Goal: Check status

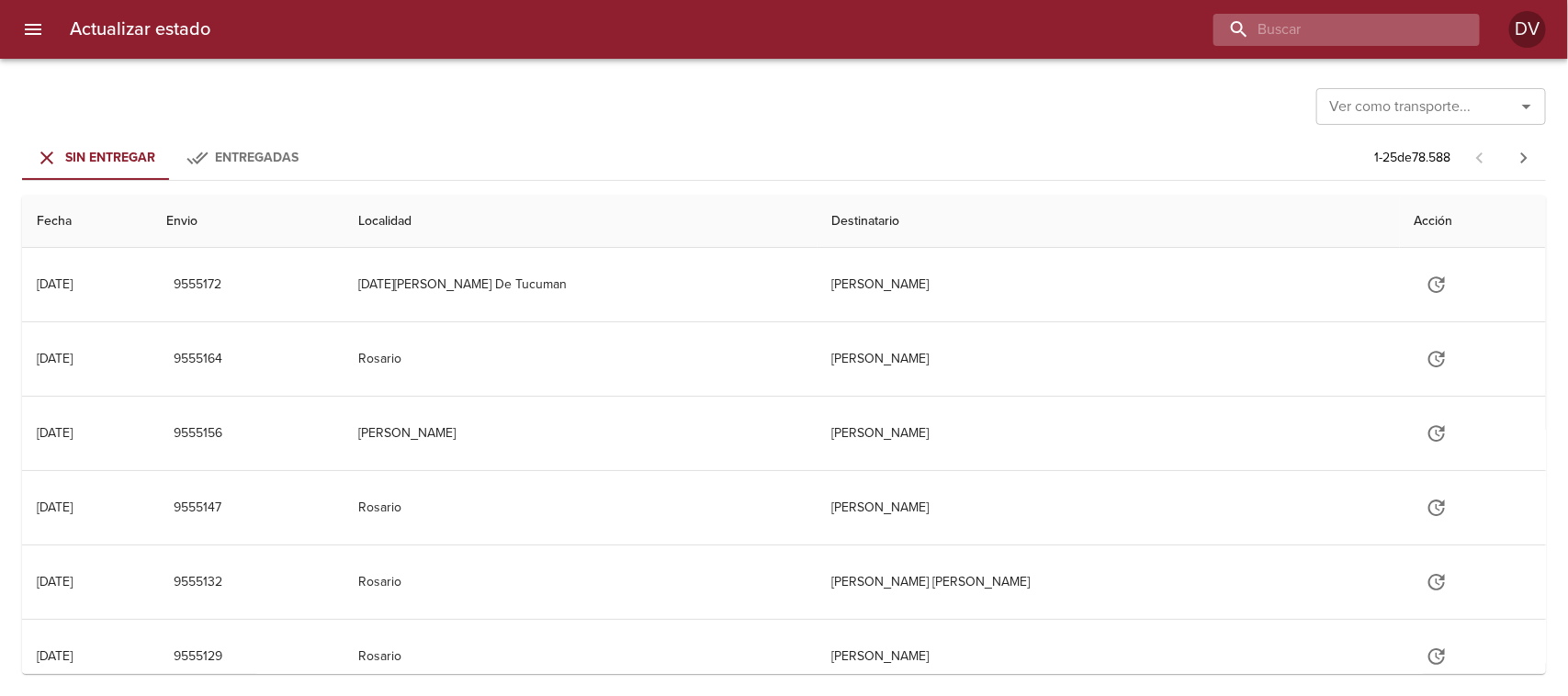
click at [1366, 42] on input "buscar" at bounding box center [1331, 29] width 236 height 32
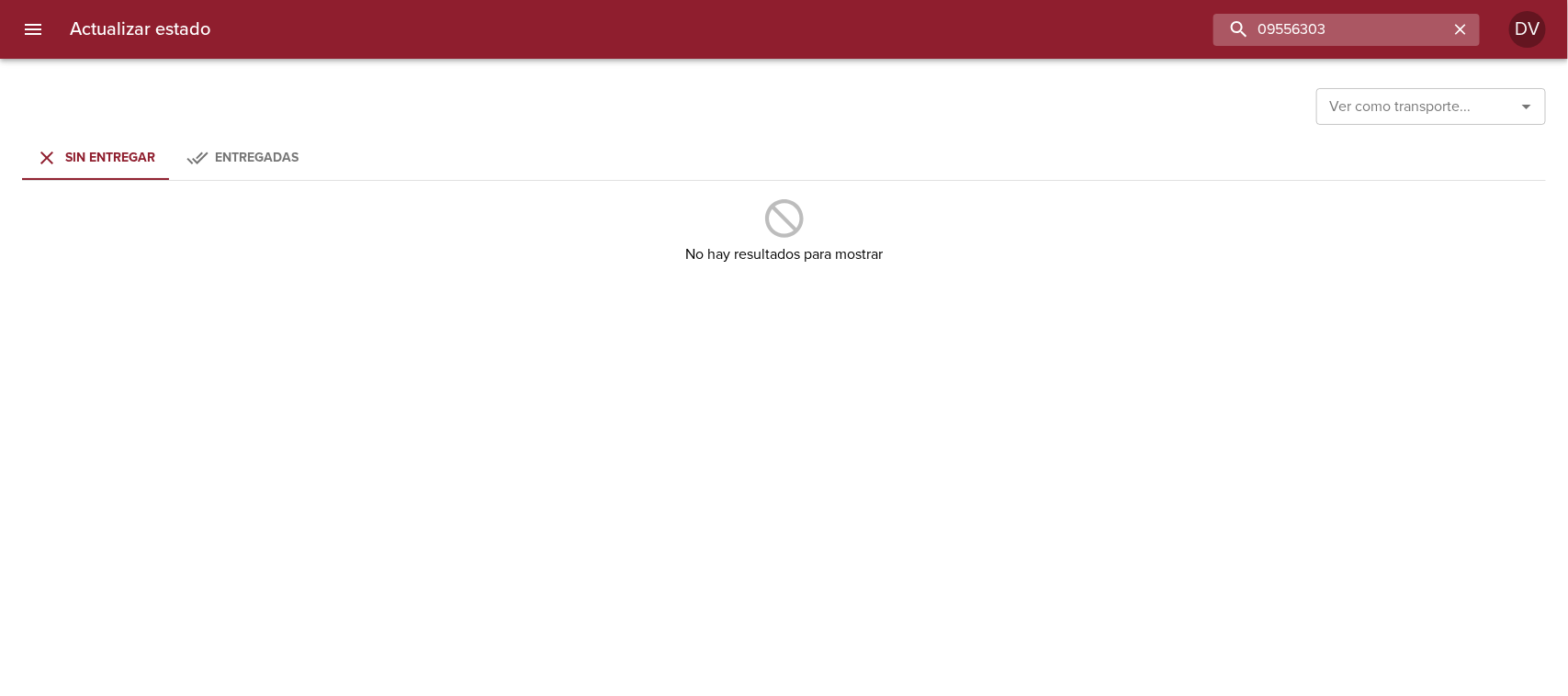
click at [1277, 26] on input "09556303" at bounding box center [1331, 29] width 236 height 32
click at [1274, 26] on input "09556303" at bounding box center [1331, 29] width 236 height 32
type input "9556303"
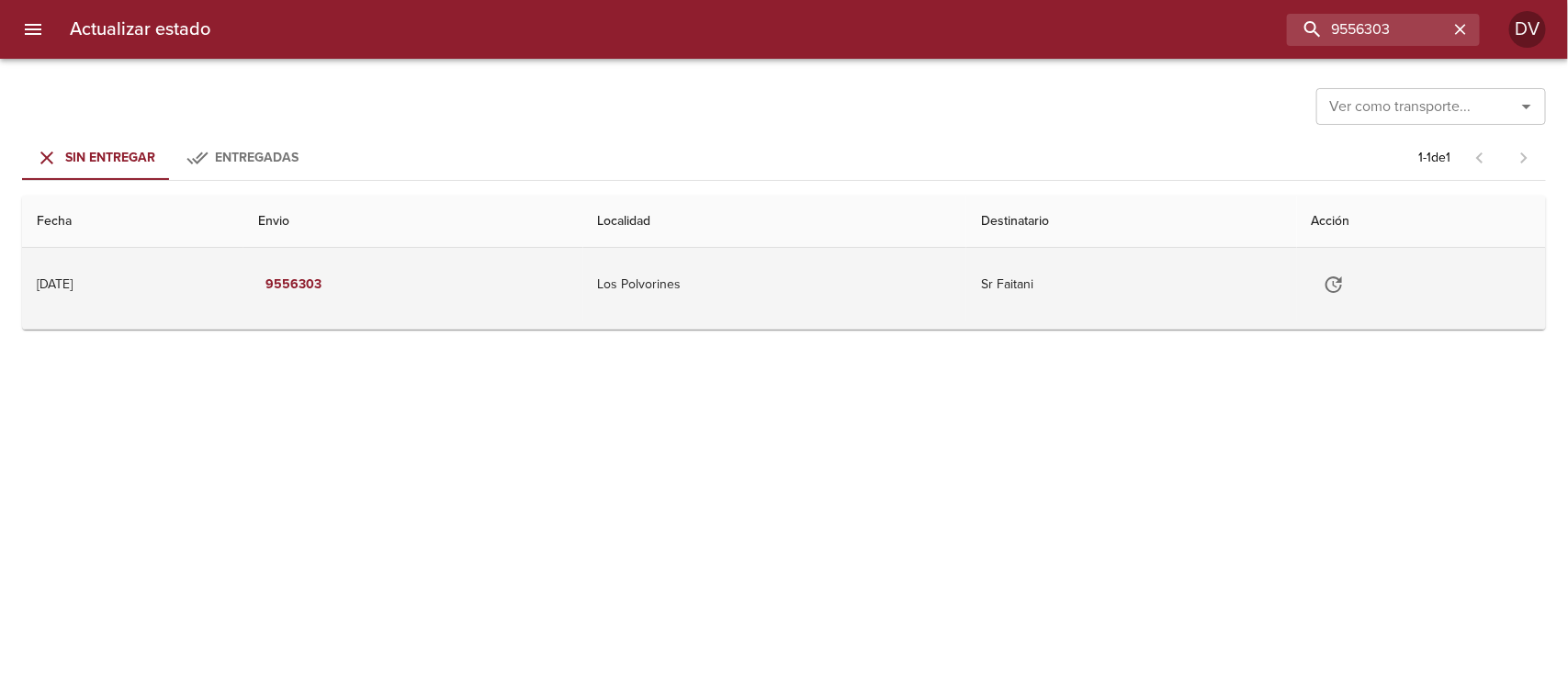
click at [846, 296] on td "Los Polvorines" at bounding box center [774, 285] width 383 height 73
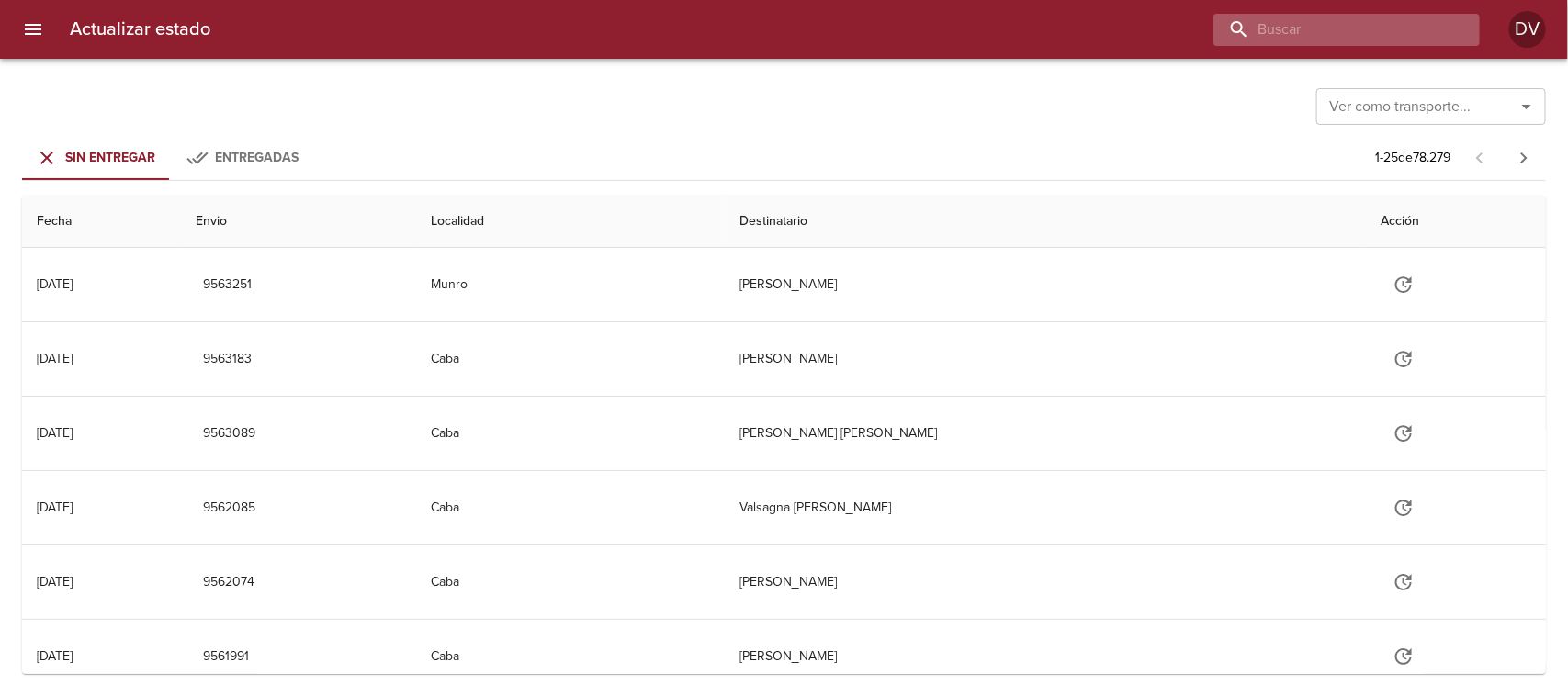
click at [1336, 32] on input "buscar" at bounding box center [1331, 29] width 236 height 32
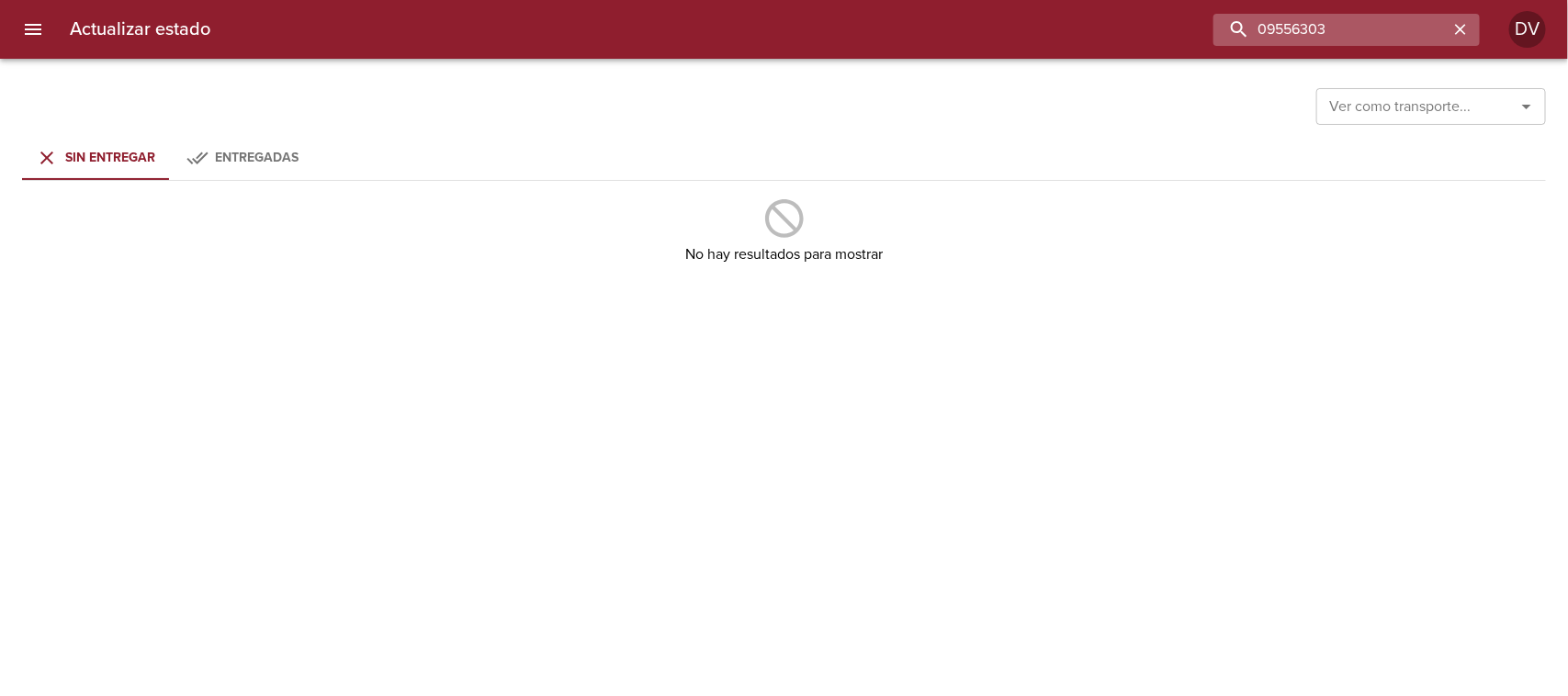
click at [1270, 32] on input "09556303" at bounding box center [1331, 29] width 236 height 32
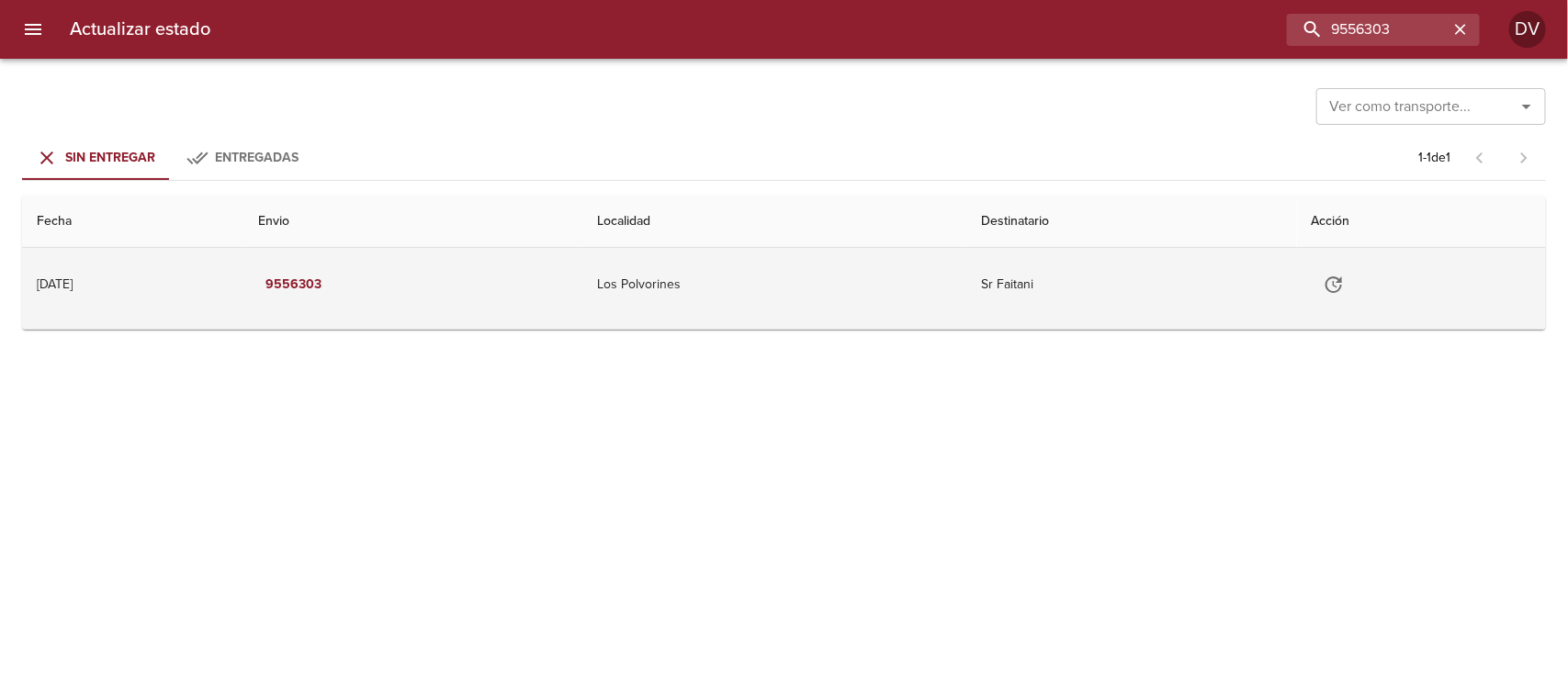
click at [893, 293] on td "Los Polvorines" at bounding box center [774, 285] width 383 height 73
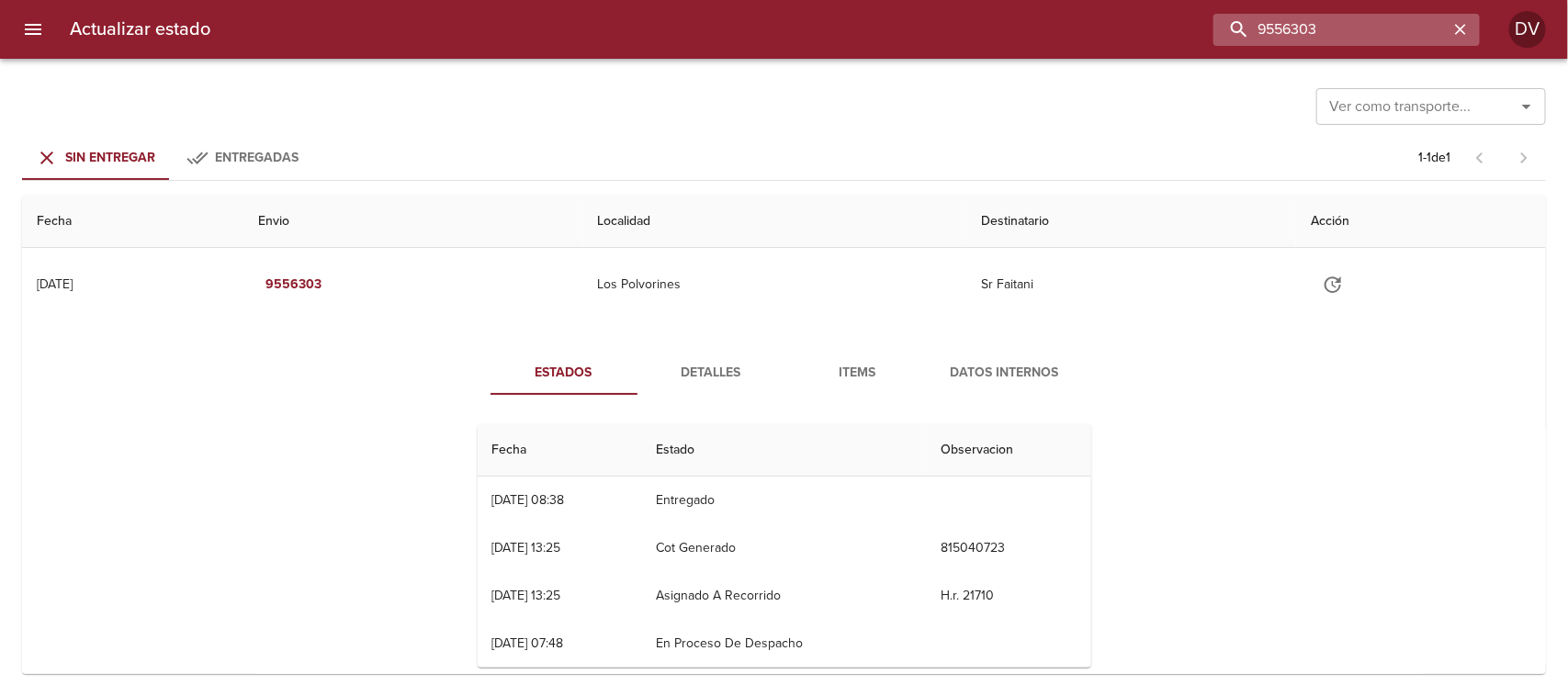
click at [1408, 29] on input "9556303" at bounding box center [1331, 29] width 236 height 32
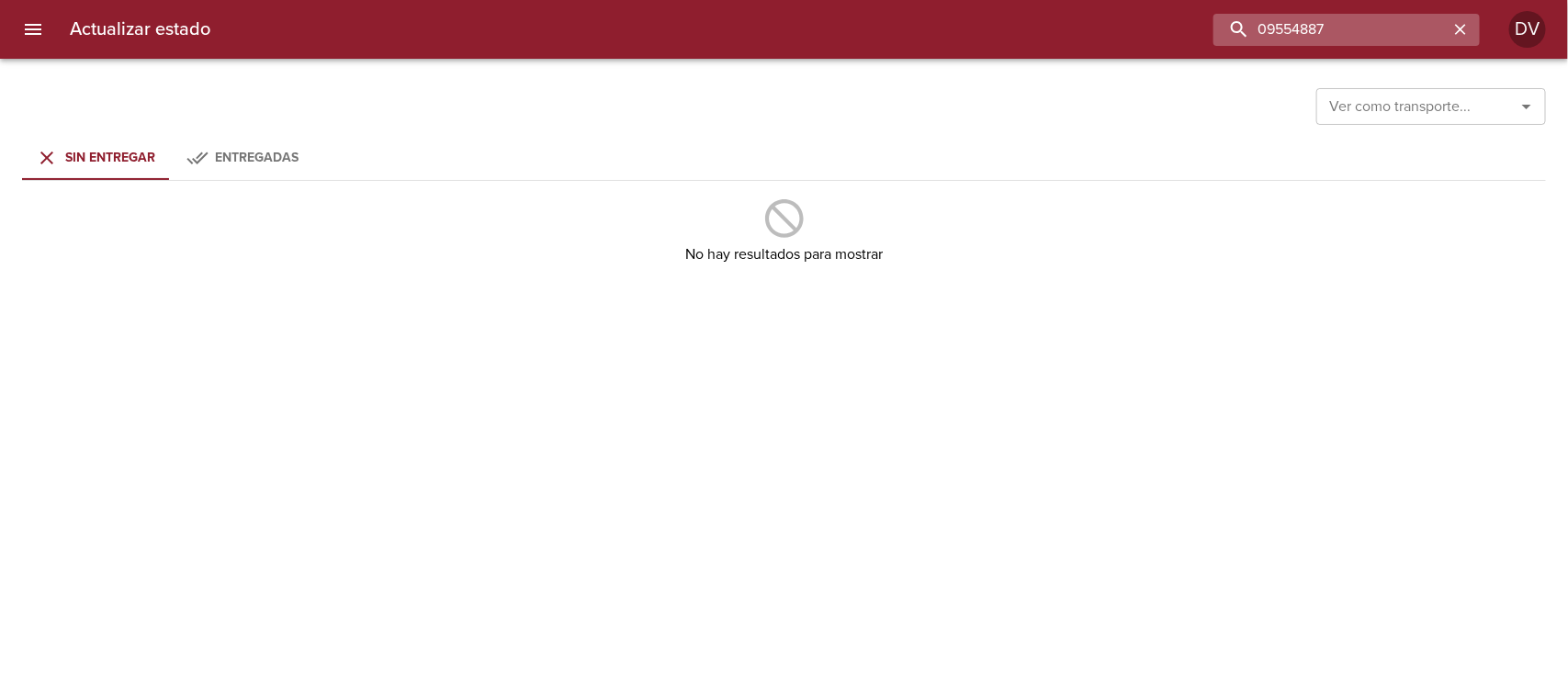
click at [1273, 32] on input "09554887" at bounding box center [1331, 29] width 236 height 32
type input "9554887"
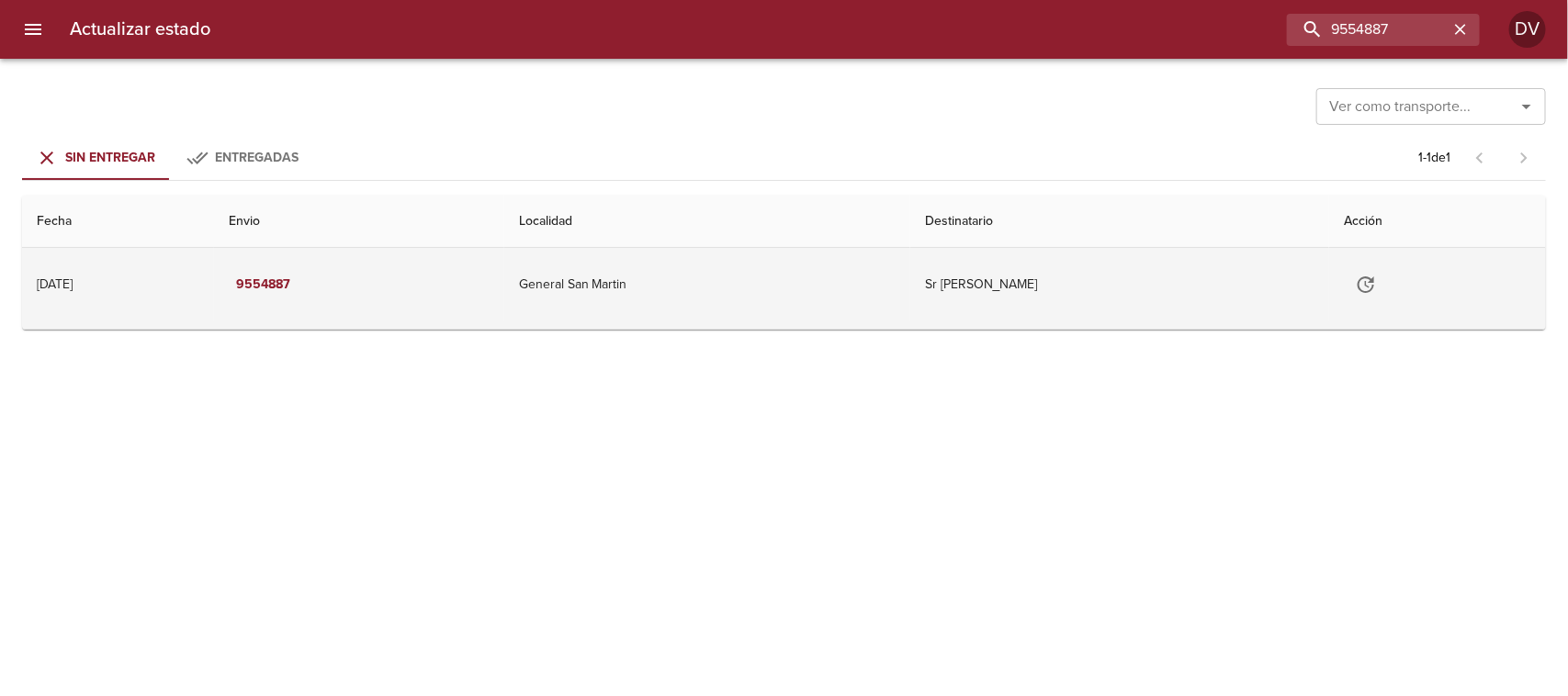
click at [898, 304] on td "General San Martin" at bounding box center [707, 285] width 406 height 73
